Goal: Task Accomplishment & Management: Manage account settings

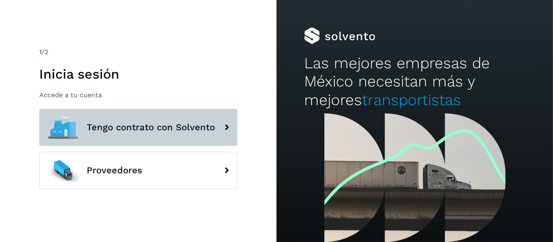
click at [118, 128] on span "Tengo contrato con Solvento" at bounding box center [151, 127] width 128 height 10
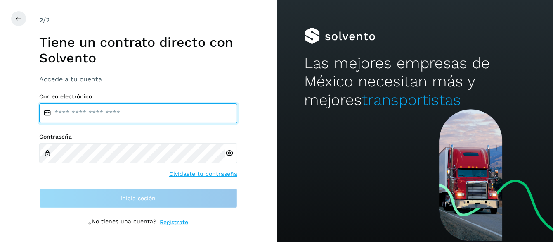
click at [88, 114] on input "email" at bounding box center [138, 113] width 198 height 20
type input "**********"
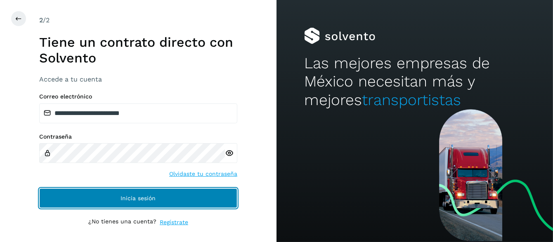
click at [146, 199] on span "Inicia sesión" at bounding box center [138, 198] width 35 height 6
click at [136, 199] on span "Inicia sesión" at bounding box center [138, 198] width 35 height 6
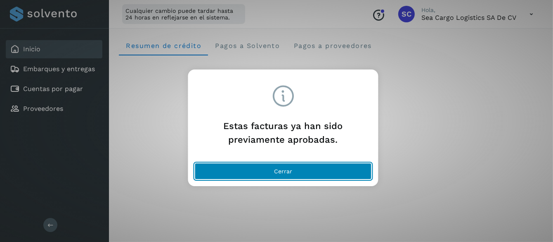
click at [291, 168] on span "Cerrar" at bounding box center [283, 171] width 18 height 6
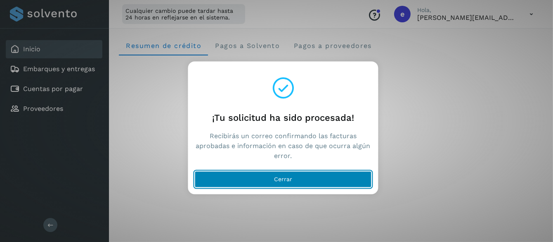
click at [285, 180] on span "Cerrar" at bounding box center [283, 179] width 18 height 6
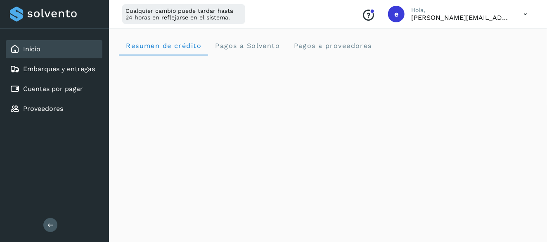
click at [525, 12] on icon at bounding box center [525, 14] width 17 height 17
click at [477, 53] on div "Cerrar sesión" at bounding box center [484, 53] width 98 height 16
